Goal: Information Seeking & Learning: Learn about a topic

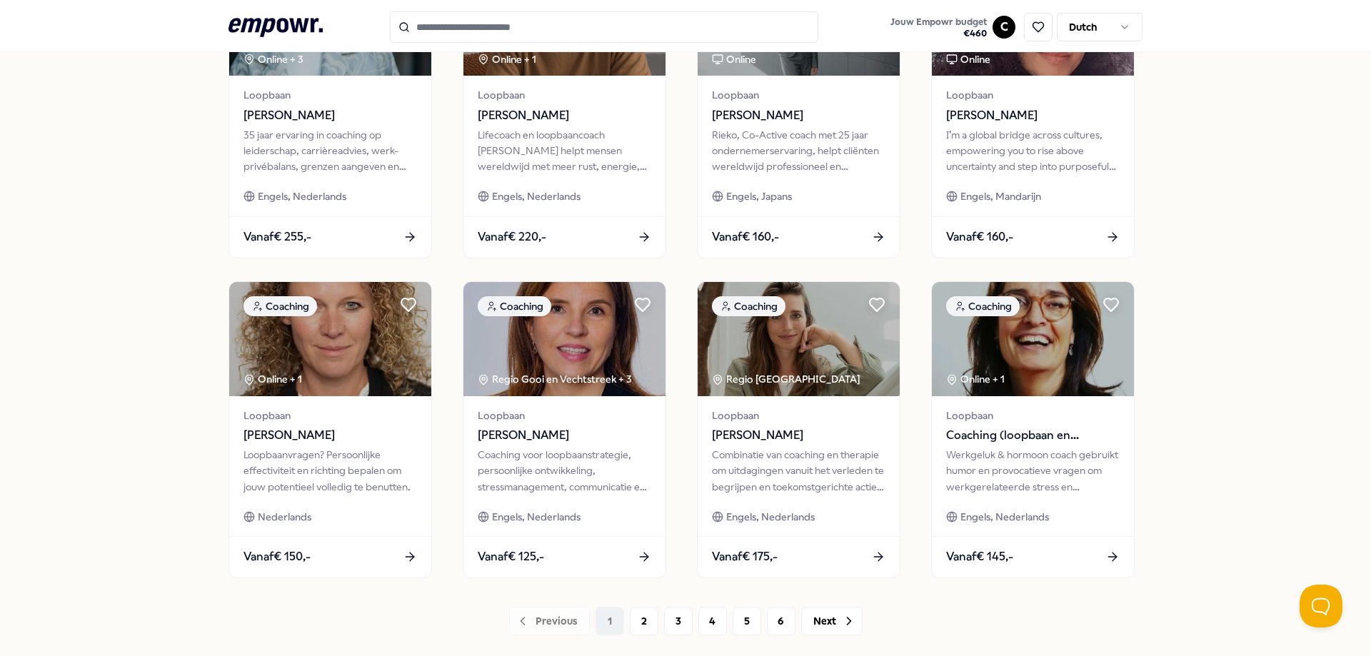
scroll to position [621, 0]
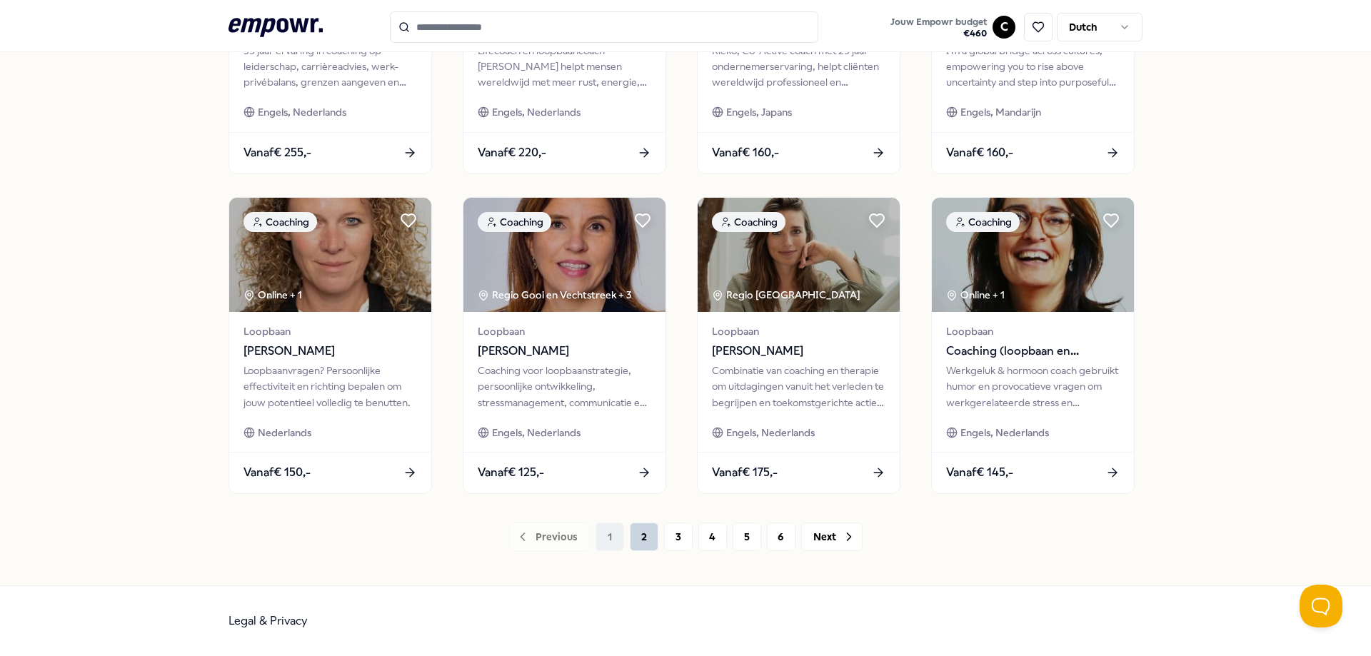
click at [634, 538] on button "2" at bounding box center [644, 537] width 29 height 29
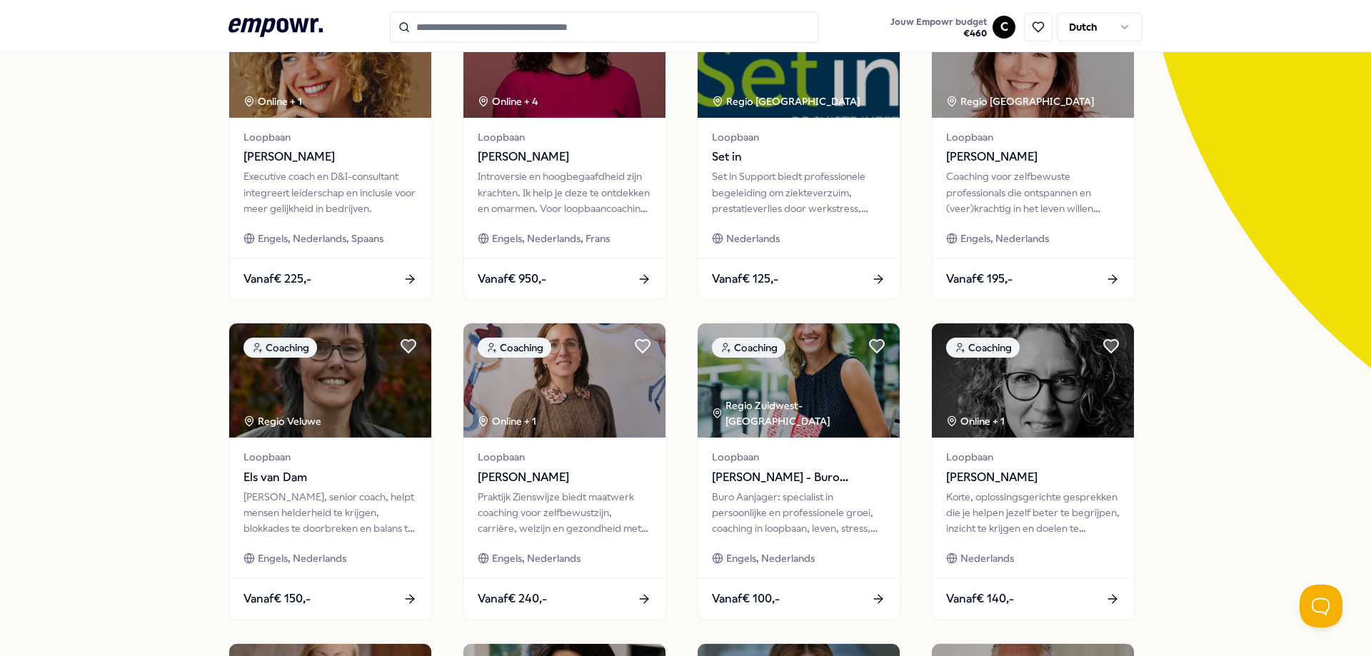
scroll to position [210, 0]
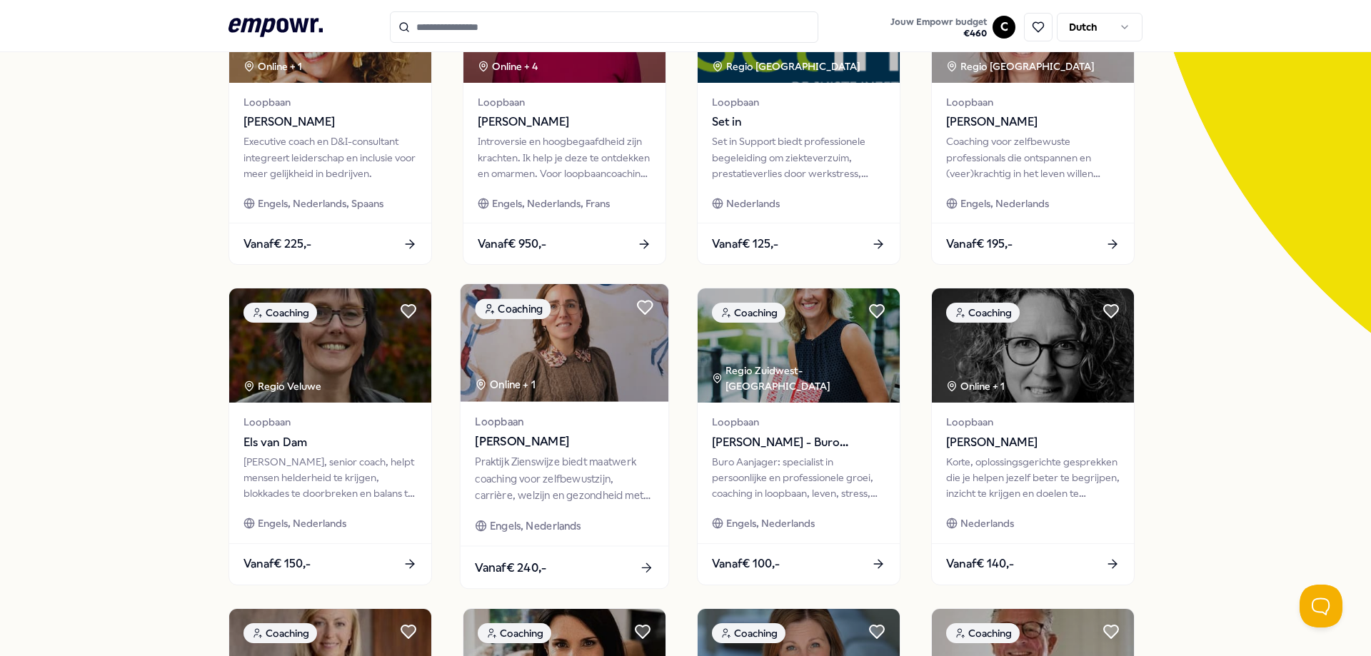
click at [608, 366] on img at bounding box center [565, 343] width 208 height 118
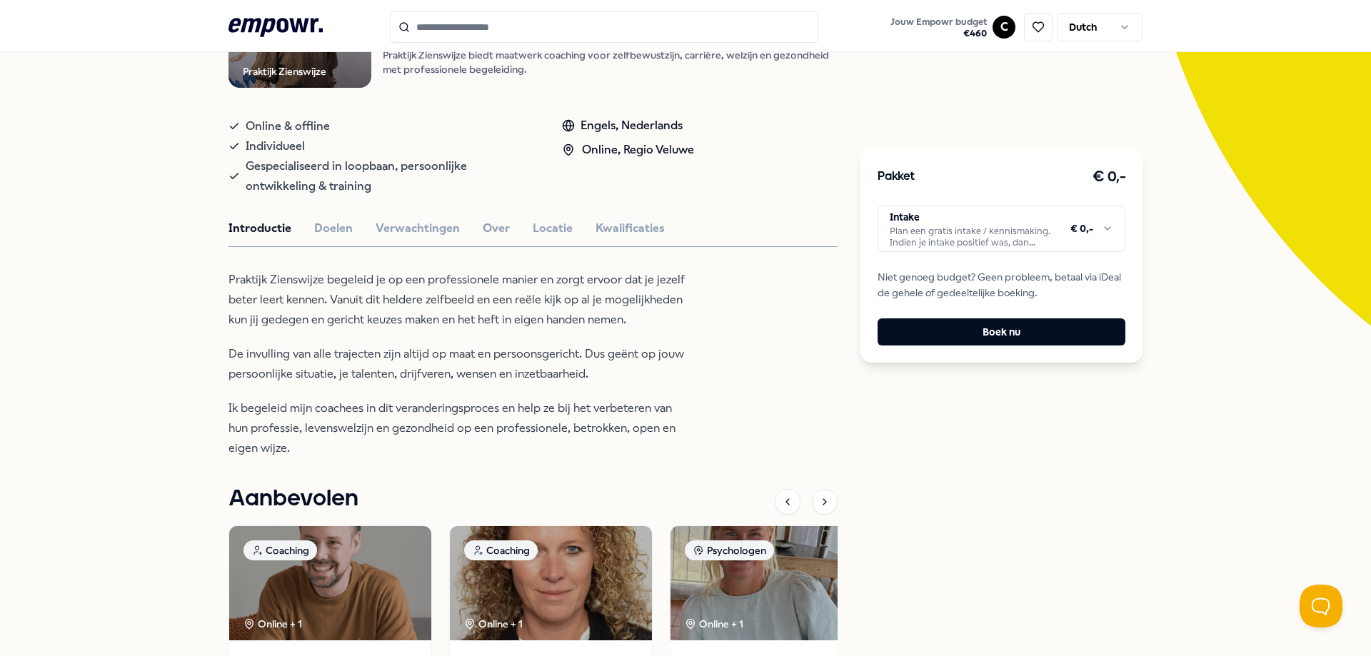
scroll to position [228, 0]
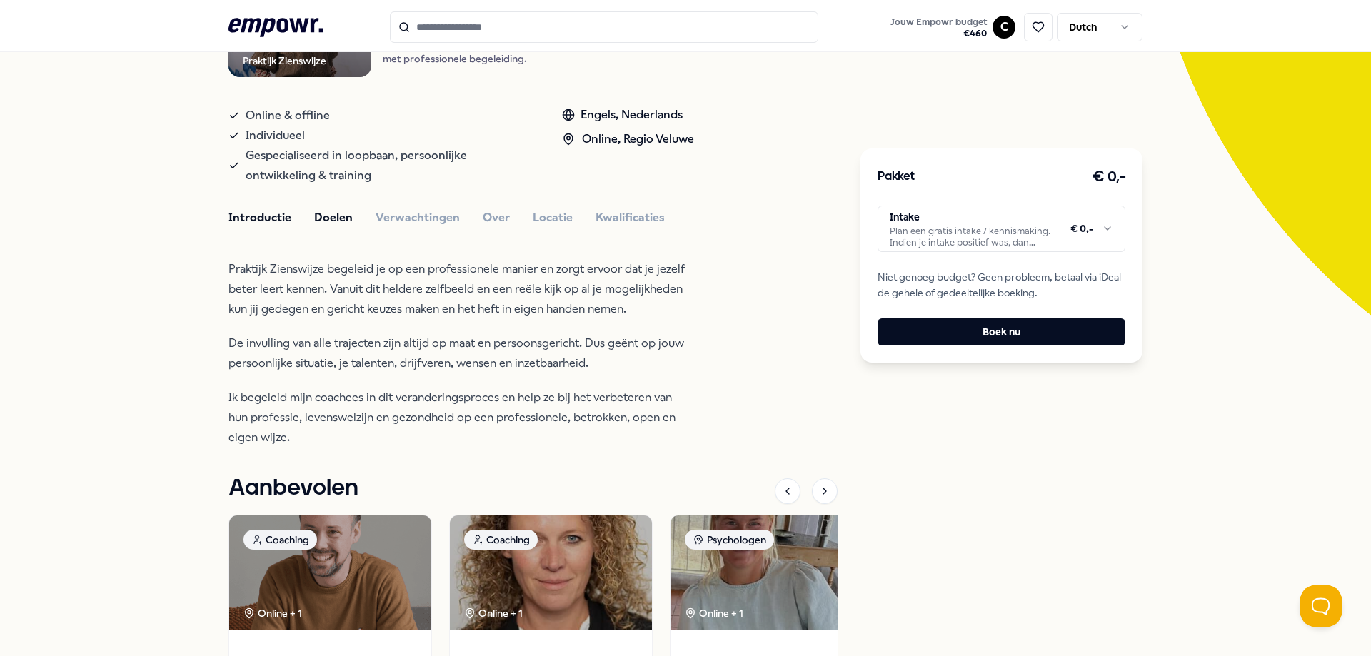
click at [342, 219] on button "Doelen" at bounding box center [333, 218] width 39 height 19
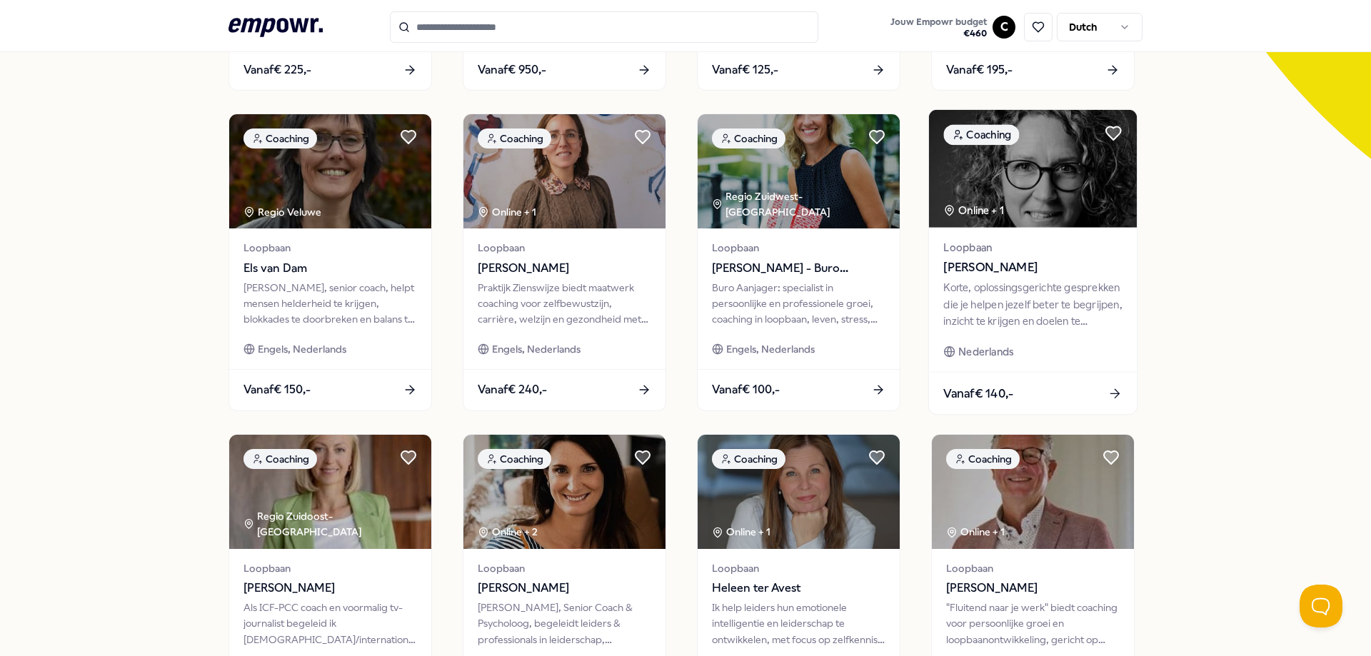
scroll to position [386, 0]
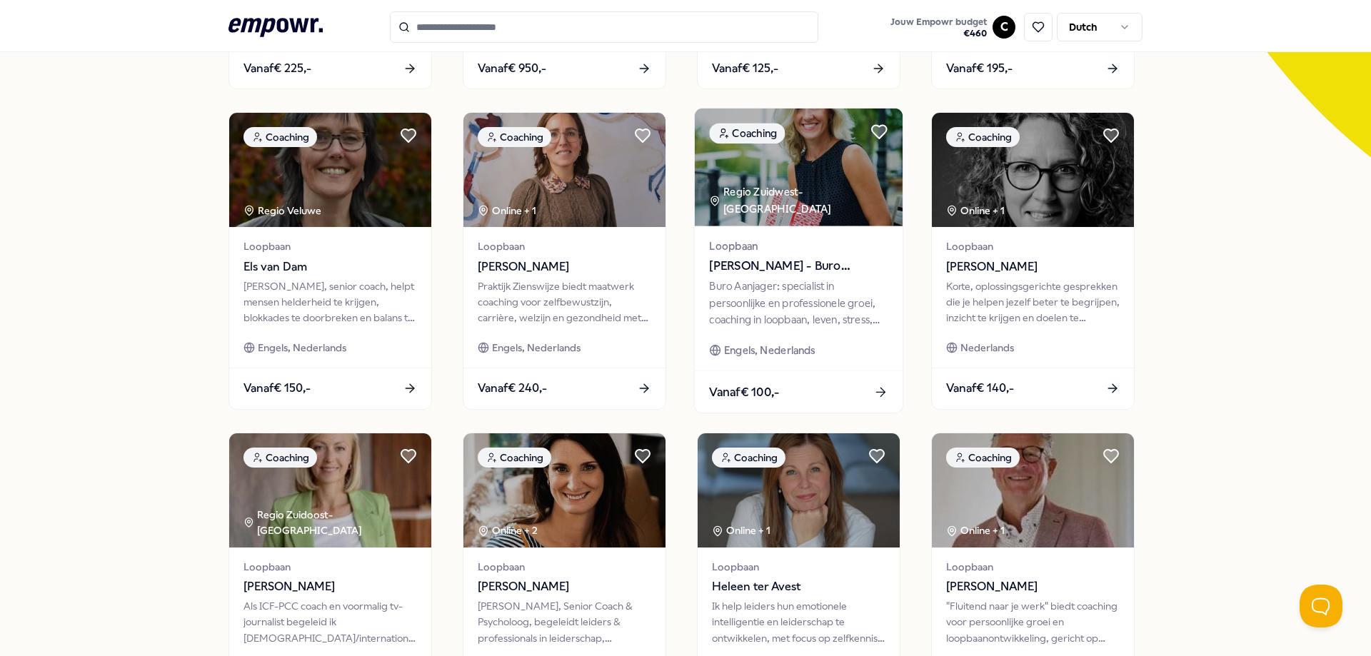
click at [779, 303] on div "Buro Aanjager: specialist in persoonlijke en professionele groei, coaching in l…" at bounding box center [798, 302] width 179 height 49
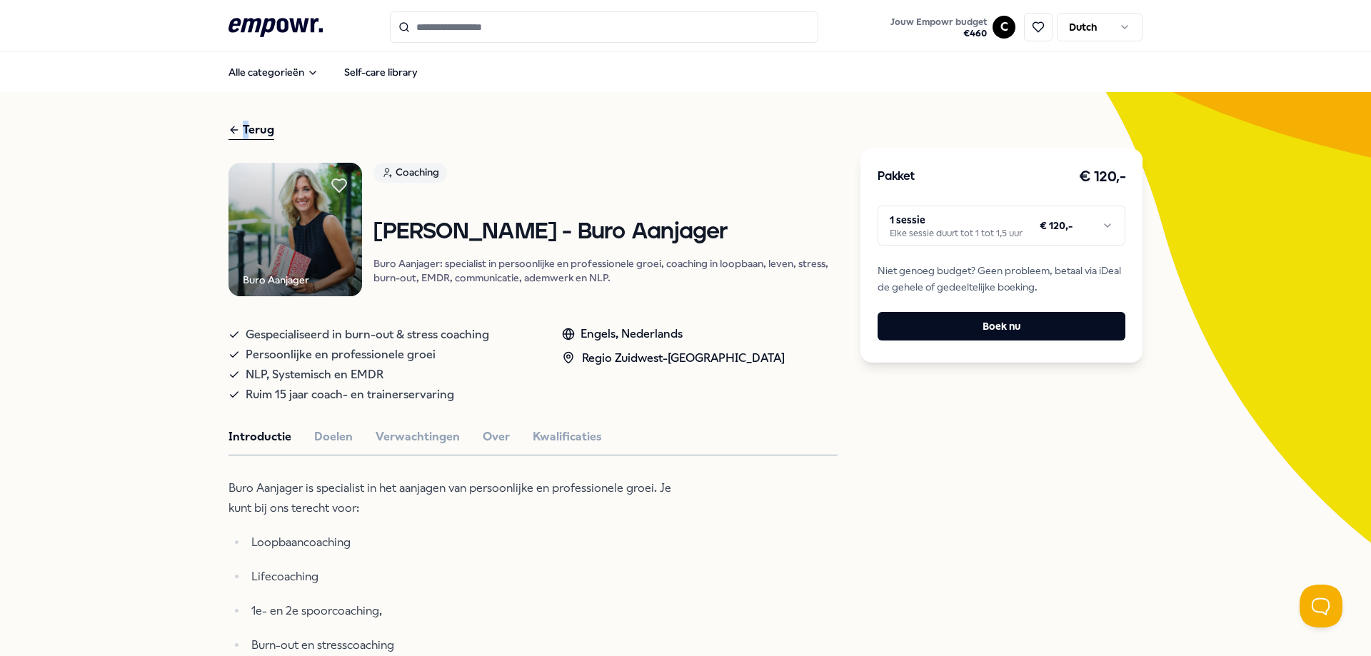
click at [243, 128] on div "Terug" at bounding box center [252, 130] width 46 height 19
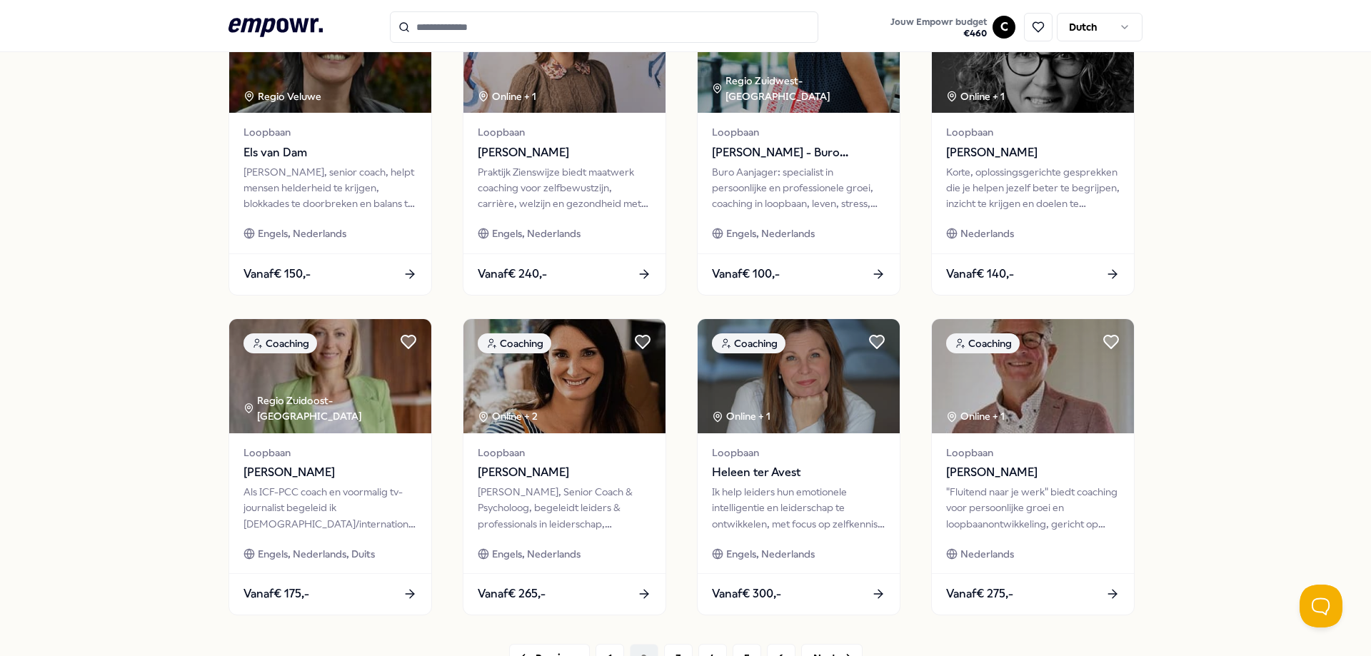
scroll to position [517, 0]
